Goal: Information Seeking & Learning: Learn about a topic

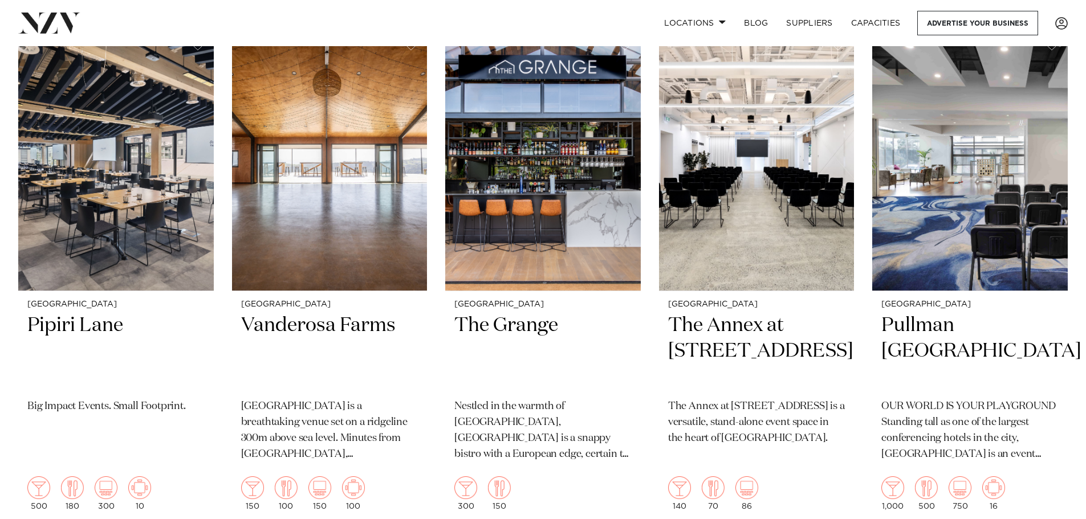
scroll to position [1824, 0]
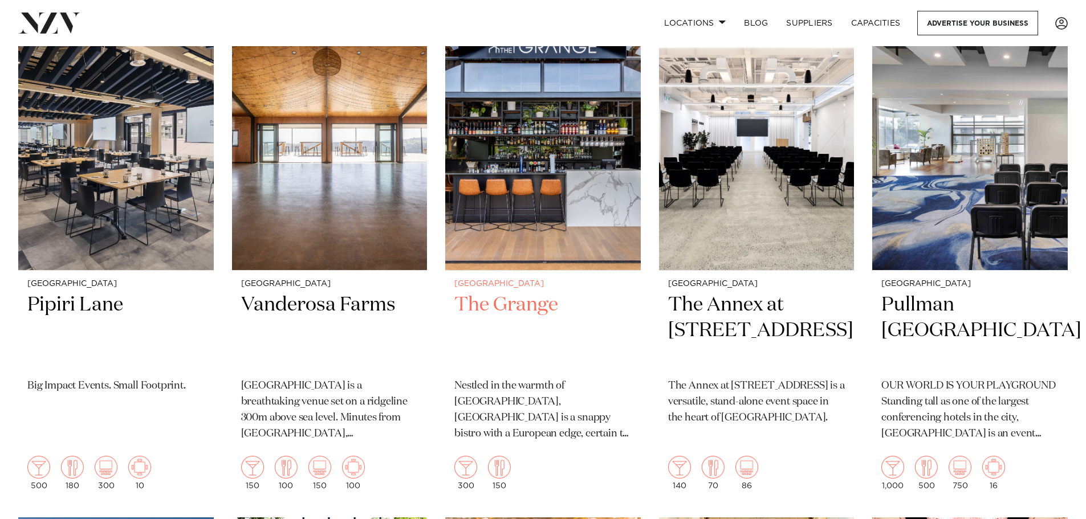
click at [494, 306] on h2 "The Grange" at bounding box center [542, 330] width 177 height 77
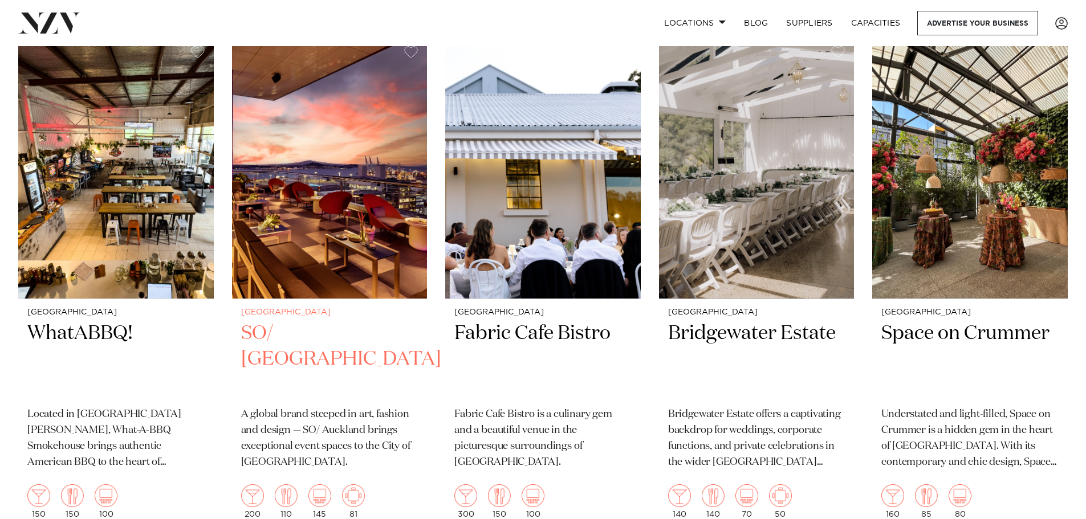
scroll to position [4896, 0]
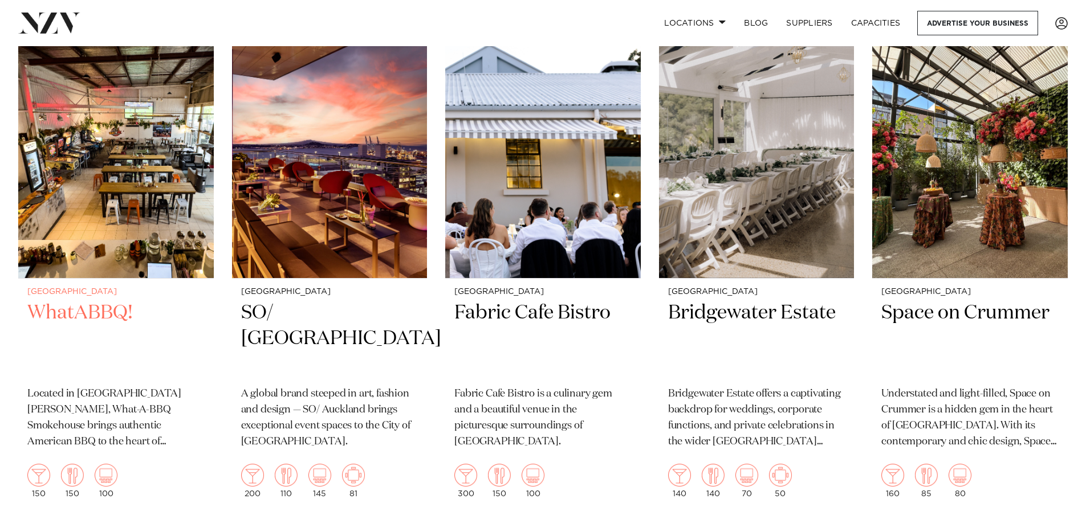
click at [104, 217] on img at bounding box center [116, 148] width 196 height 262
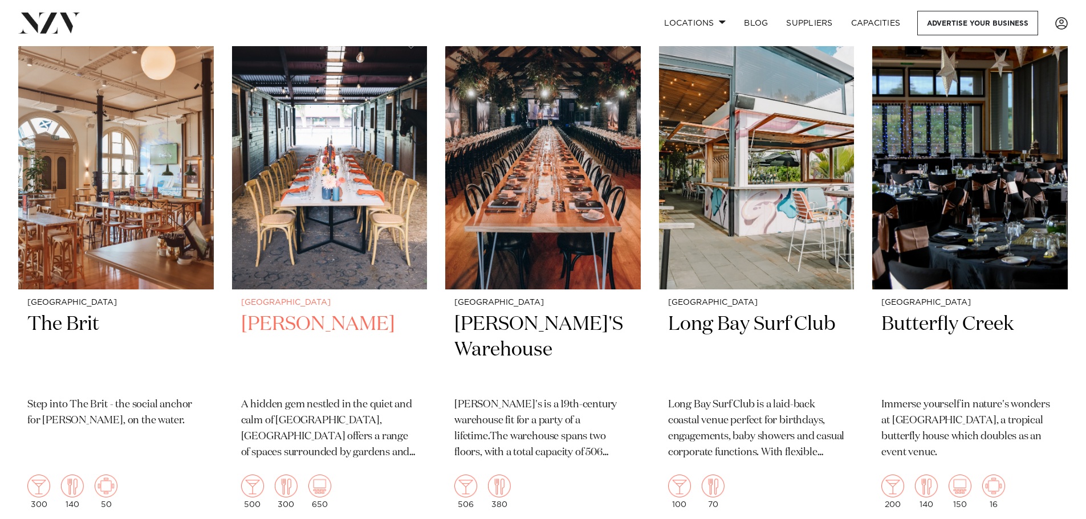
scroll to position [7441, 0]
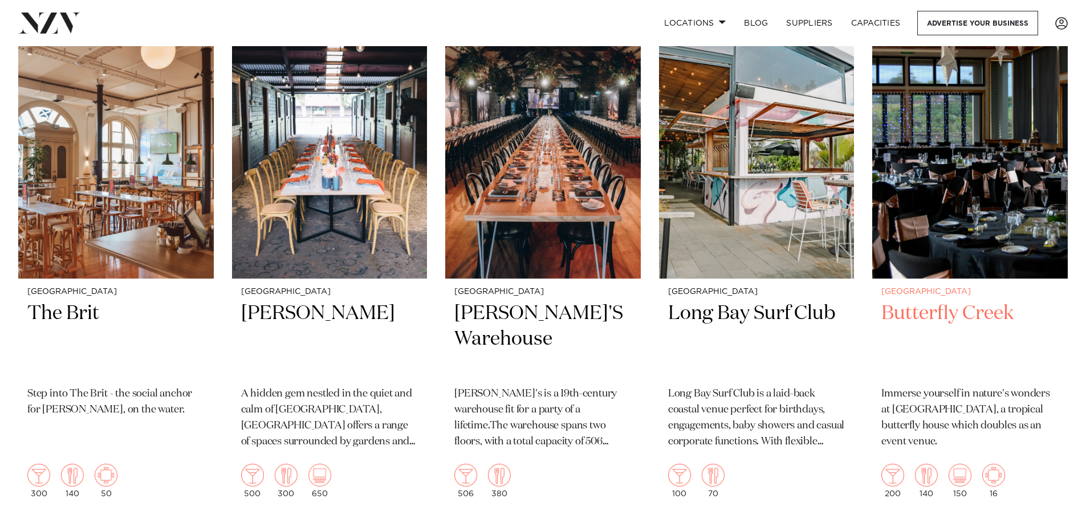
click at [958, 186] on img at bounding box center [970, 148] width 196 height 262
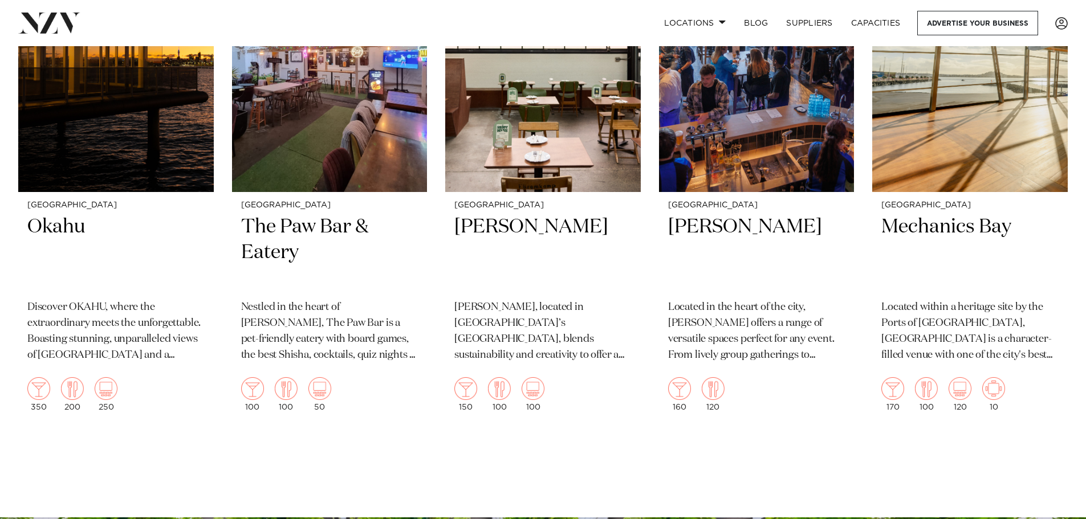
scroll to position [8036, 0]
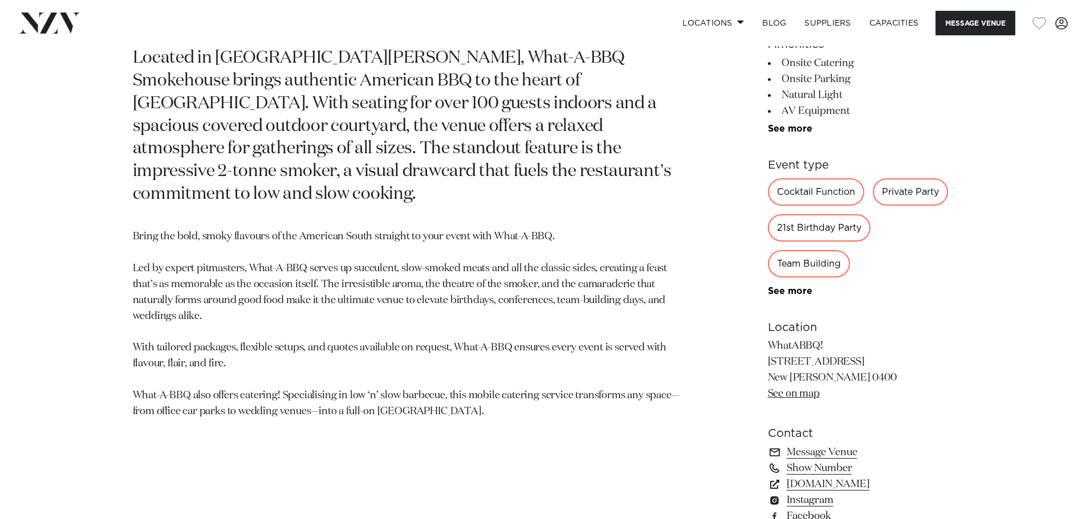
scroll to position [684, 0]
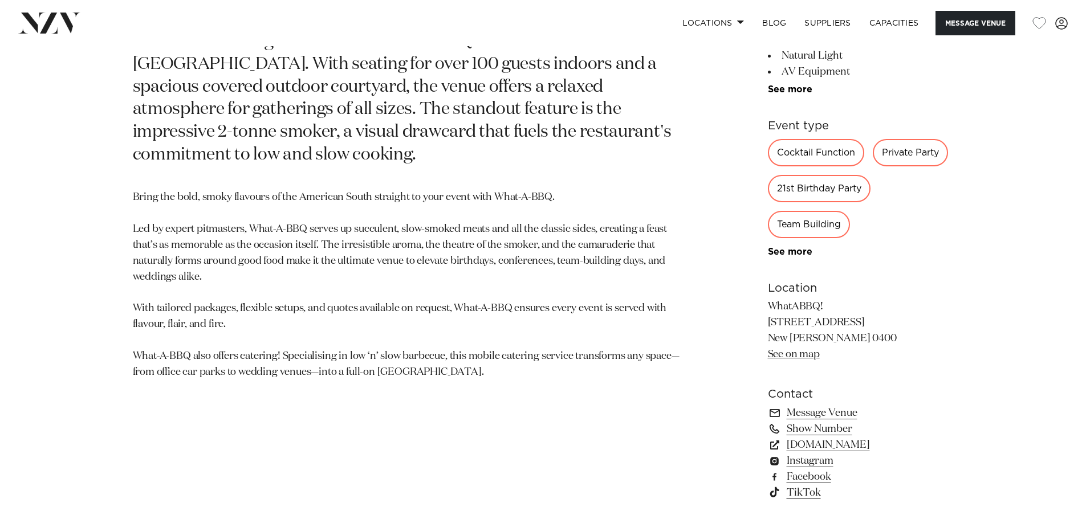
click at [915, 153] on div "Private Party" at bounding box center [910, 152] width 75 height 27
click at [737, 22] on span at bounding box center [740, 22] width 7 height 4
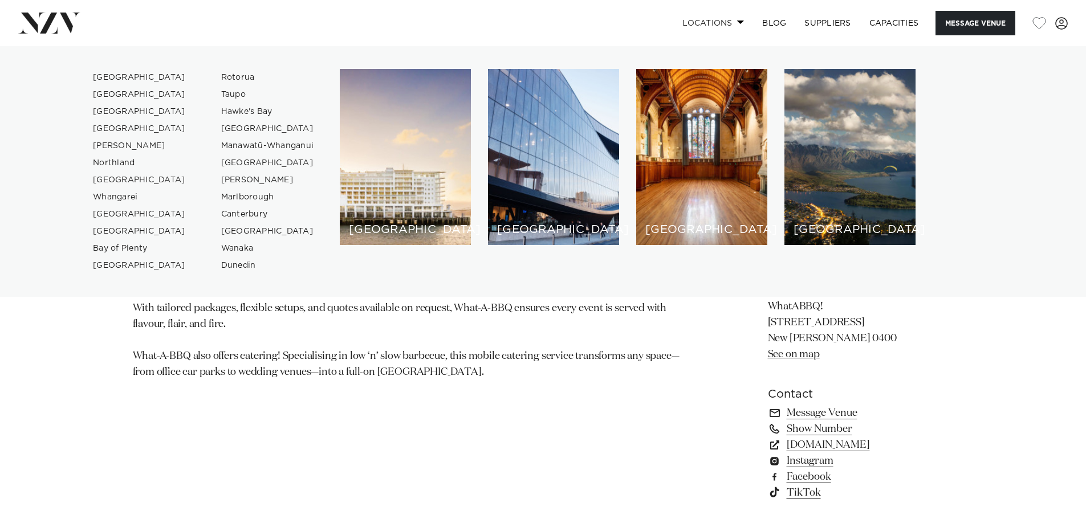
click at [737, 22] on span at bounding box center [740, 22] width 7 height 4
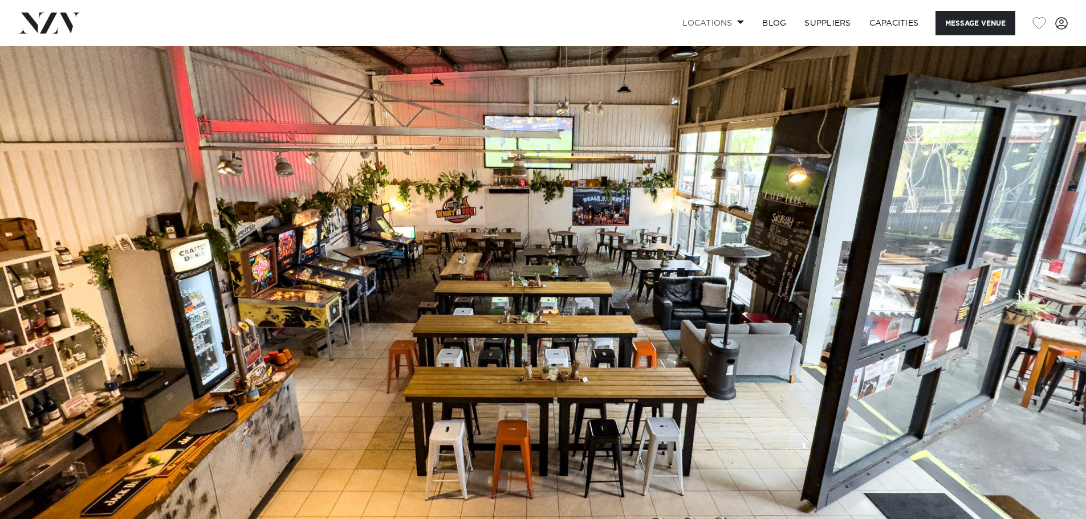
scroll to position [0, 0]
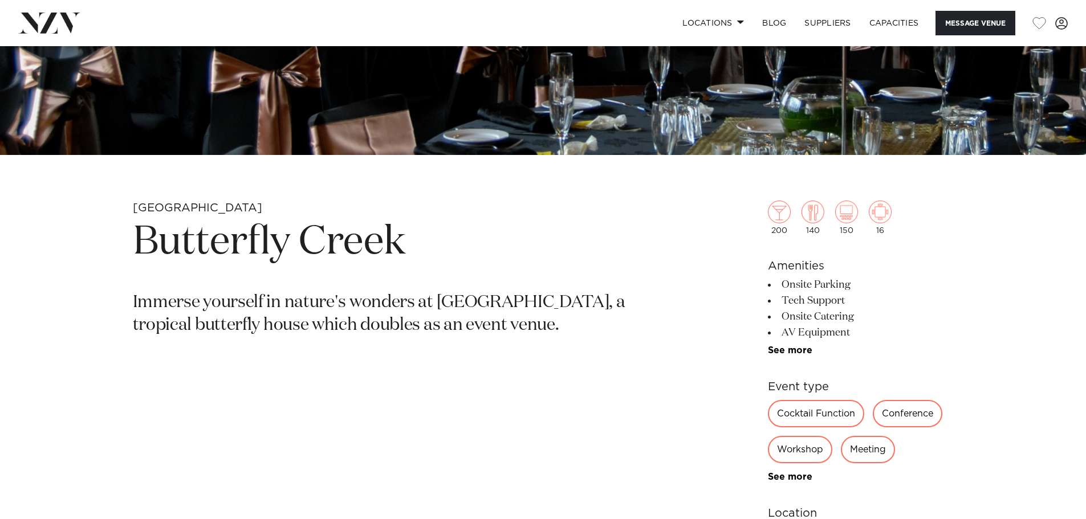
scroll to position [399, 0]
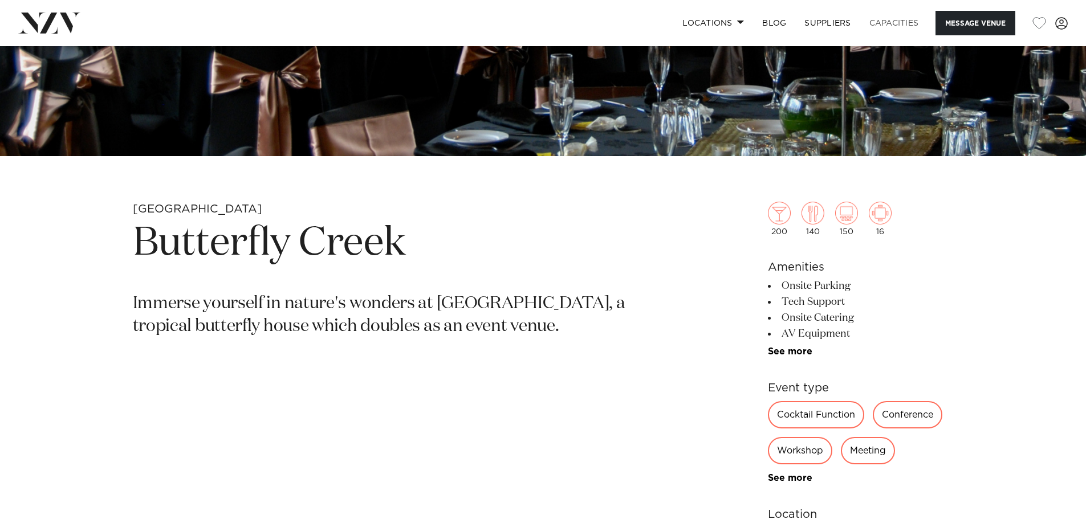
click at [885, 21] on link "Capacities" at bounding box center [894, 23] width 68 height 25
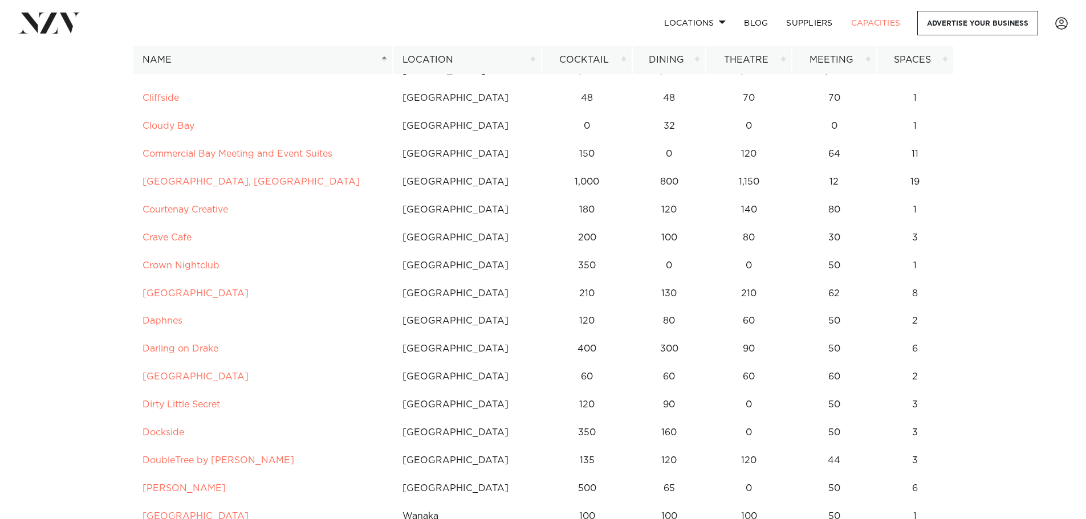
scroll to position [1710, 0]
